Goal: Task Accomplishment & Management: Use online tool/utility

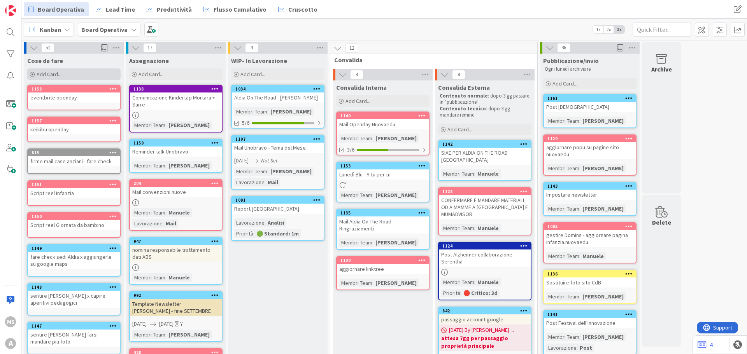
click at [84, 74] on div "Add Card..." at bounding box center [73, 74] width 93 height 12
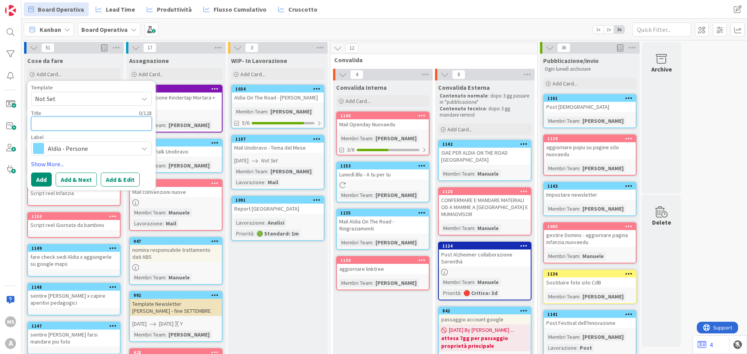
type textarea "L"
type textarea "x"
type textarea "V"
type textarea "x"
type textarea "Vi"
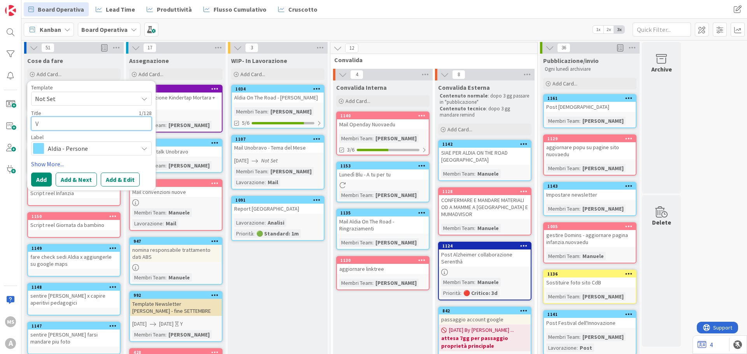
type textarea "x"
type textarea "Vid"
type textarea "x"
type textarea "Vide"
type textarea "x"
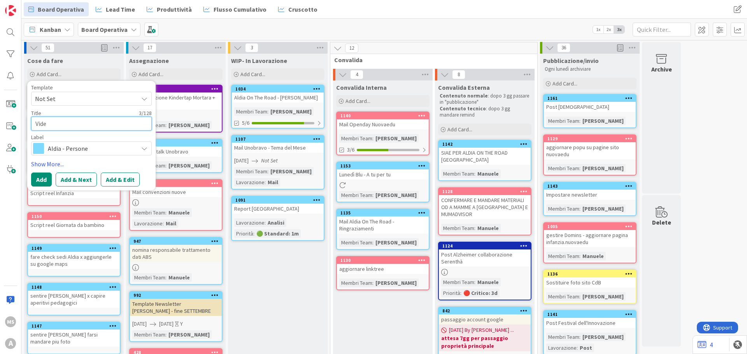
type textarea "Video"
type textarea "x"
type textarea "Video"
type textarea "x"
type textarea "Video S"
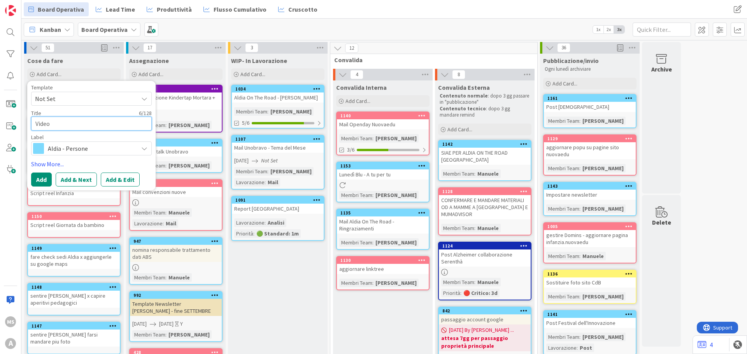
type textarea "x"
type textarea "Video Se"
type textarea "x"
type textarea "Video Ser"
type textarea "x"
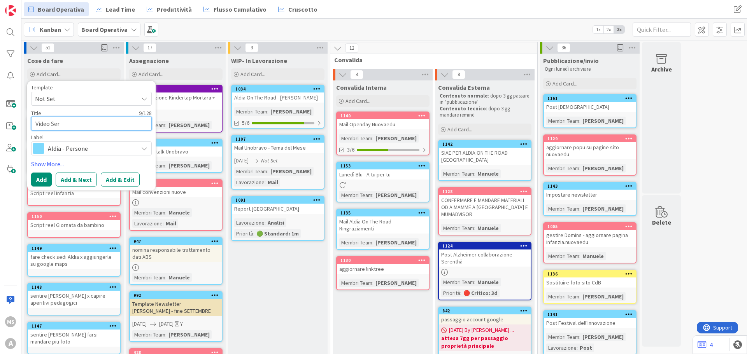
type textarea "Video Sere"
type textarea "x"
type textarea "Video Seren"
type textarea "x"
type textarea "Video Serent"
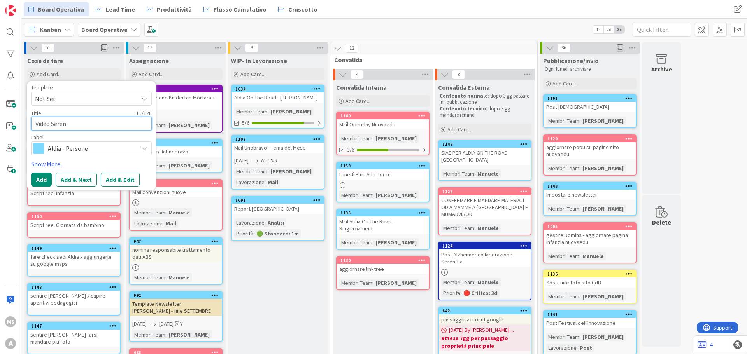
type textarea "x"
type textarea "Video Serenth"
type textarea "x"
type textarea "Video Serenthj"
type textarea "x"
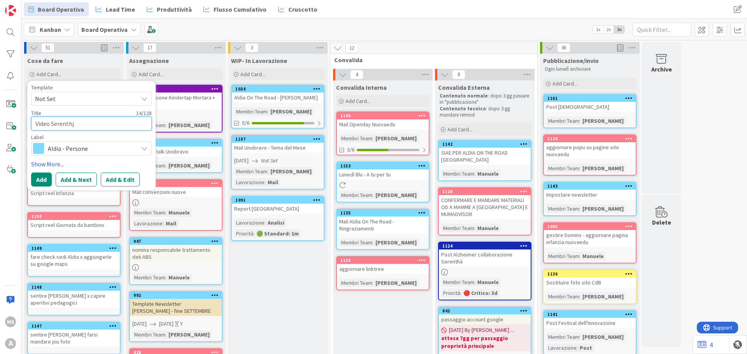
type textarea "Video Serenth"
type textarea "x"
type textarea "Video Serenth°"
type textarea "x"
type textarea "Video Serenth"
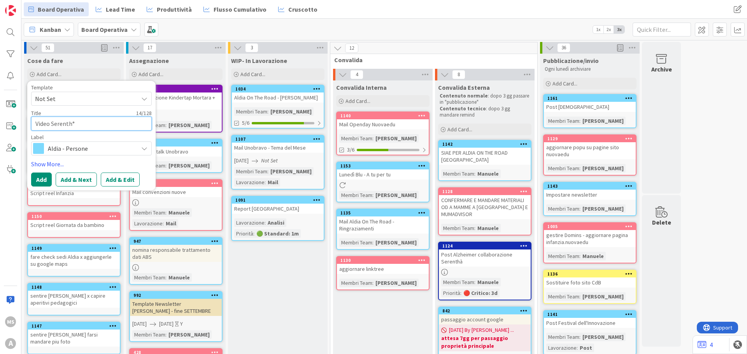
type textarea "x"
type textarea "Video Serenthà"
type textarea "x"
click at [88, 122] on textarea "Video Serenthà" at bounding box center [91, 124] width 121 height 14
type textarea "Video Serenthà"
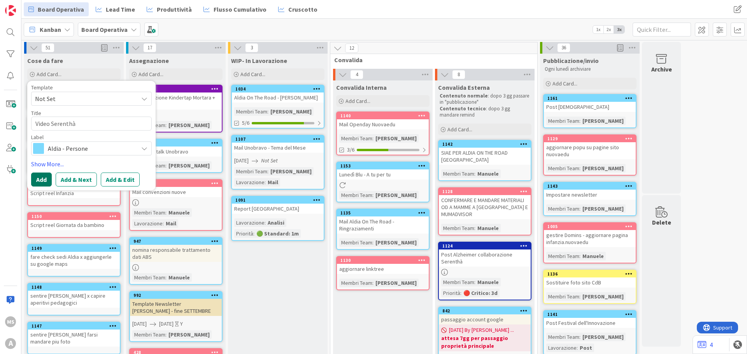
click at [46, 179] on button "Add" at bounding box center [41, 180] width 21 height 14
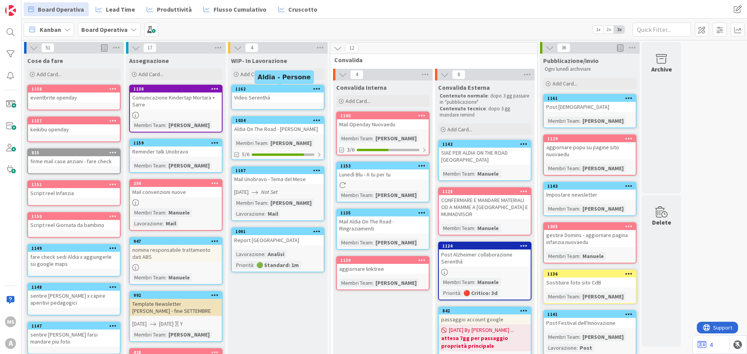
click at [279, 94] on div "Video Serenthà" at bounding box center [278, 98] width 92 height 10
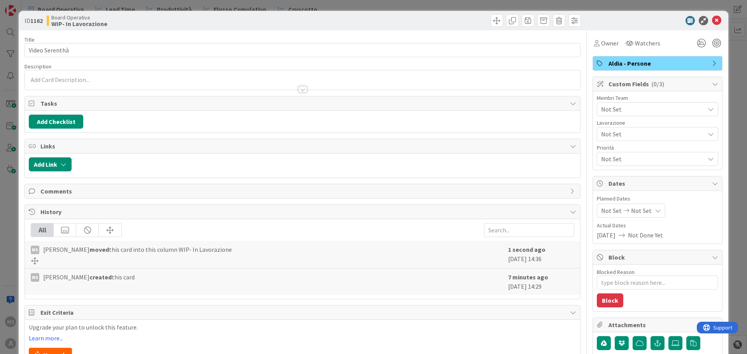
click at [610, 109] on span "Not Set" at bounding box center [652, 109] width 103 height 9
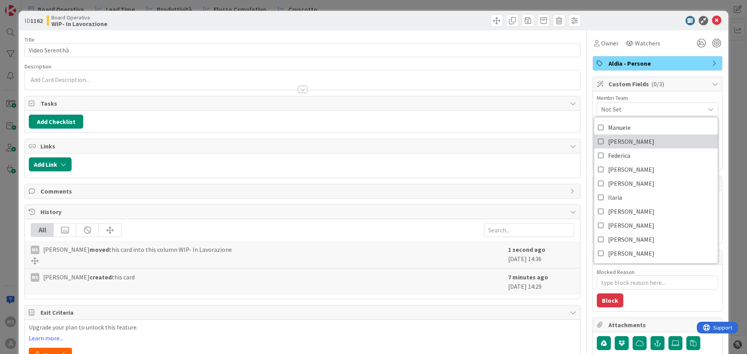
click at [611, 138] on span "[PERSON_NAME]" at bounding box center [631, 142] width 46 height 12
type textarea "x"
click at [712, 20] on icon at bounding box center [716, 20] width 9 height 9
